Goal: Task Accomplishment & Management: Manage account settings

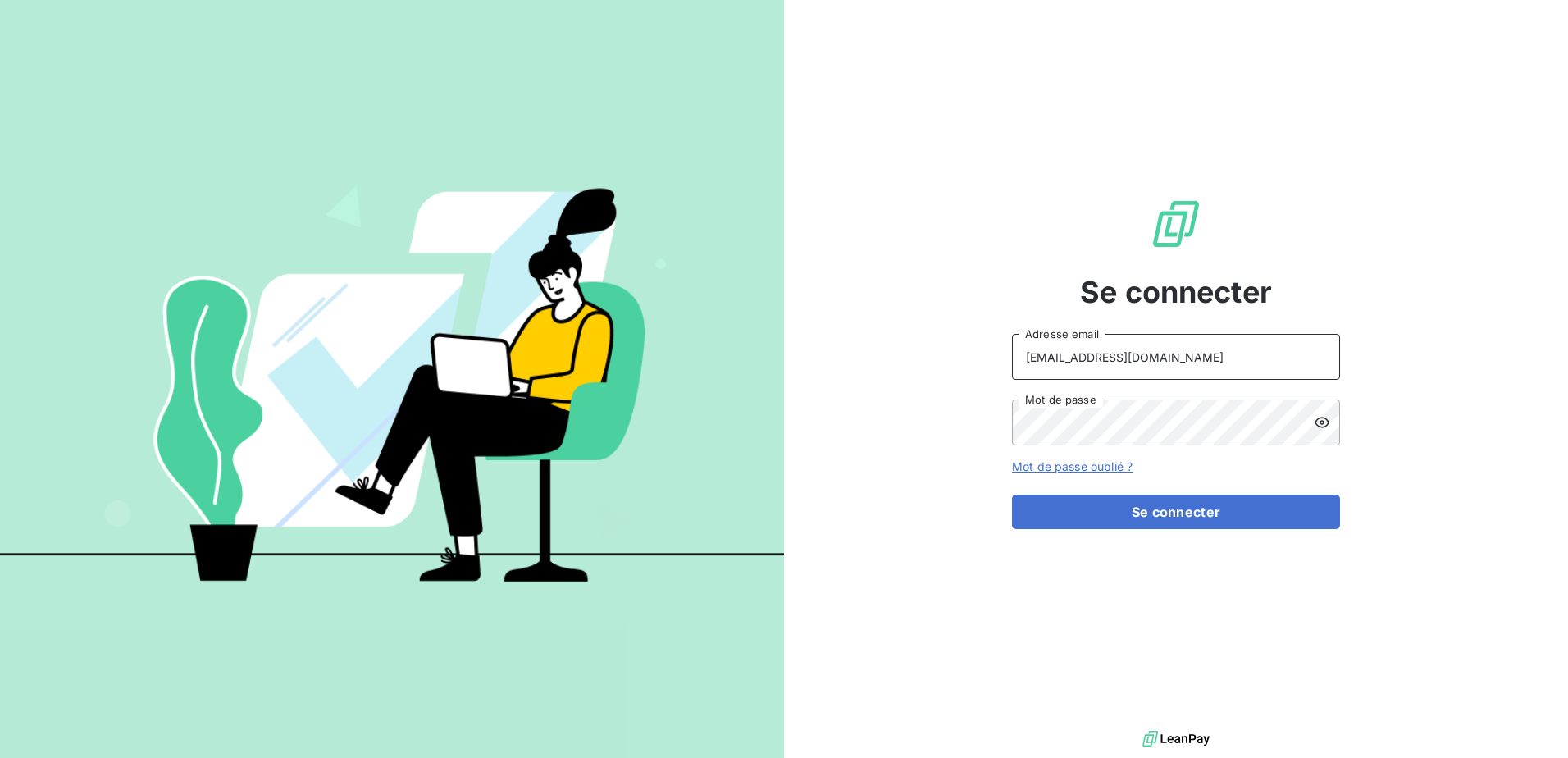
drag, startPoint x: 1155, startPoint y: 351, endPoint x: 850, endPoint y: 349, distance: 305.0
click at [850, 349] on div "Se connecter facturation@sixt.gp Adresse email Mot de passe Mot de passe oublié…" at bounding box center [1176, 363] width 784 height 727
type input "chely.tonga@sixt.gp"
click at [863, 422] on div "Se connecter chely.tonga@sixt.gp Adresse email Mot de passe Mot de passe oublié…" at bounding box center [1176, 363] width 784 height 727
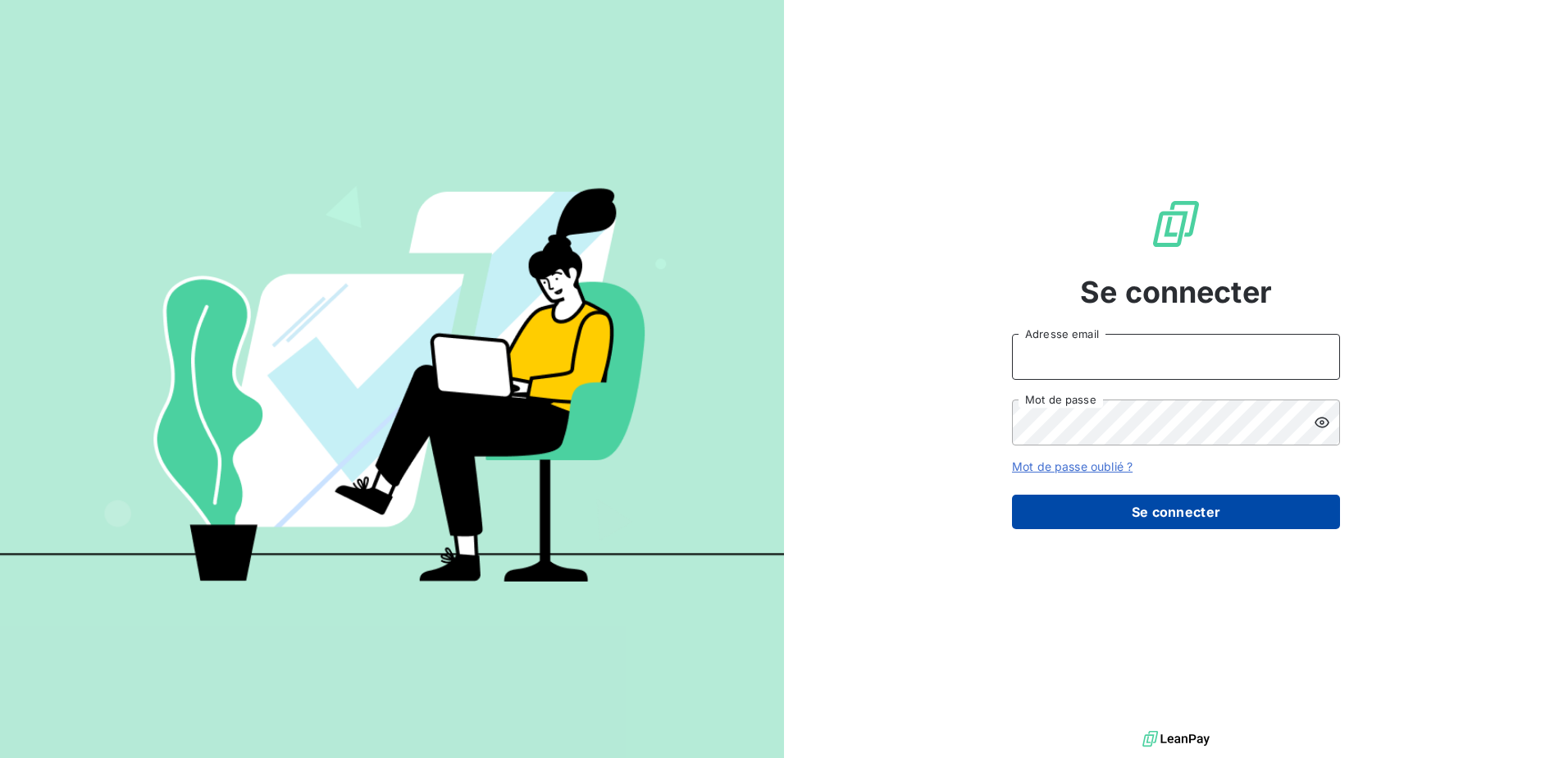
type input "[EMAIL_ADDRESS][DOMAIN_NAME]"
click at [1262, 512] on button "Se connecter" at bounding box center [1176, 511] width 329 height 34
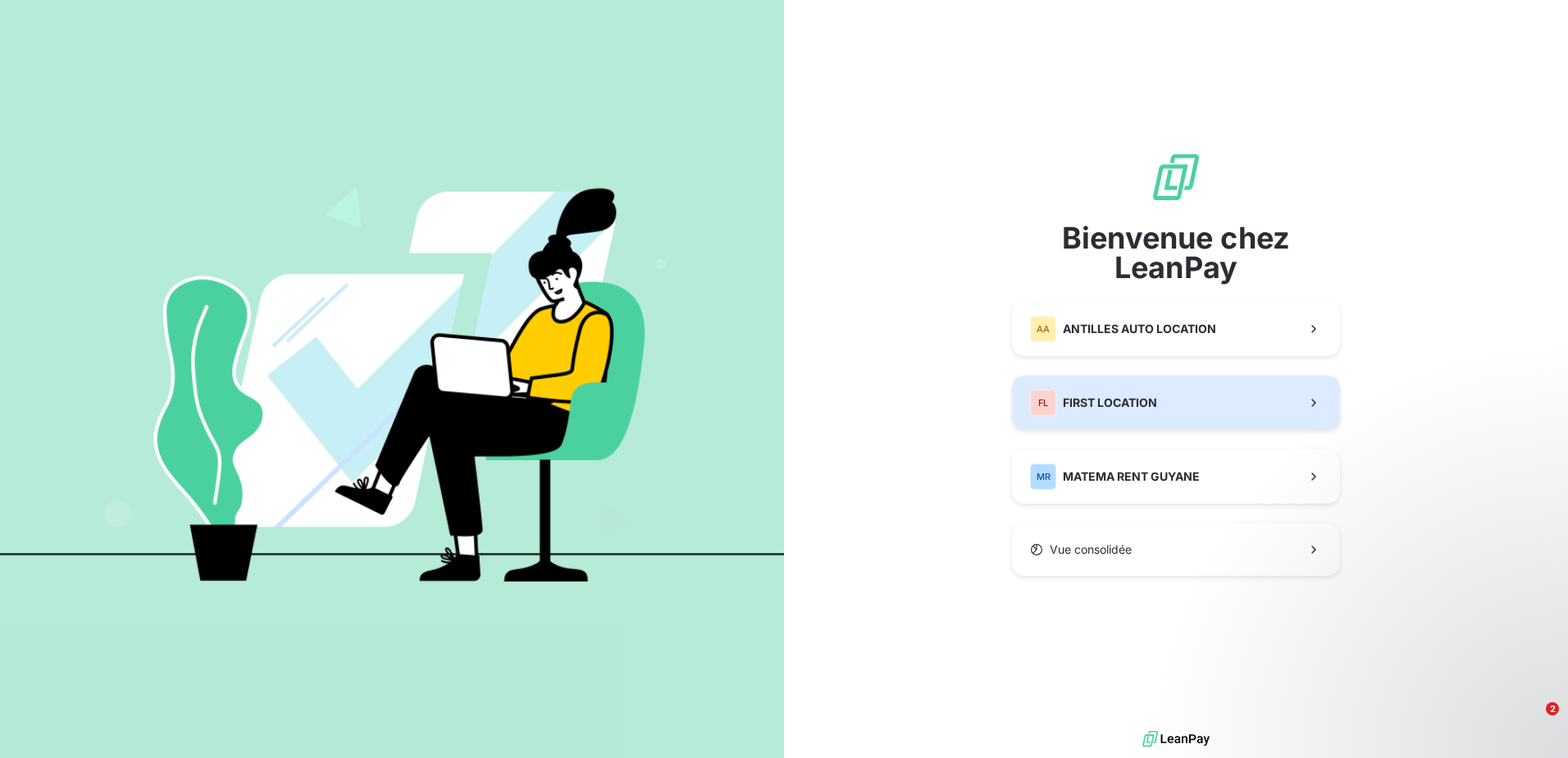
click at [1139, 405] on span "FIRST LOCATION" at bounding box center [1111, 402] width 94 height 17
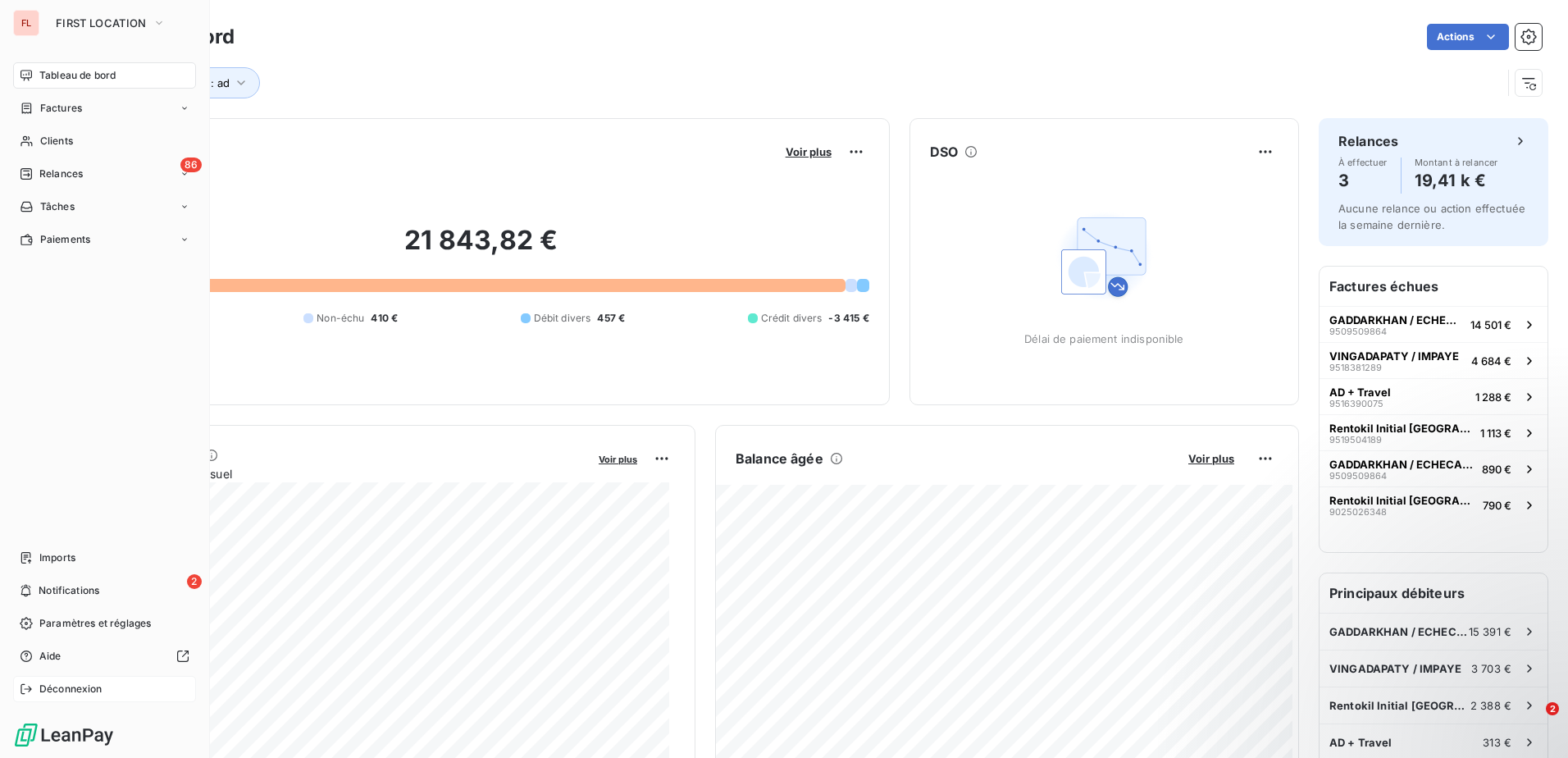
click at [89, 685] on span "Déconnexion" at bounding box center [71, 688] width 63 height 15
